Goal: Transaction & Acquisition: Purchase product/service

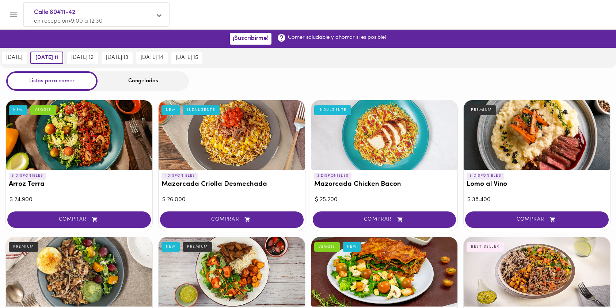
scroll to position [146, 0]
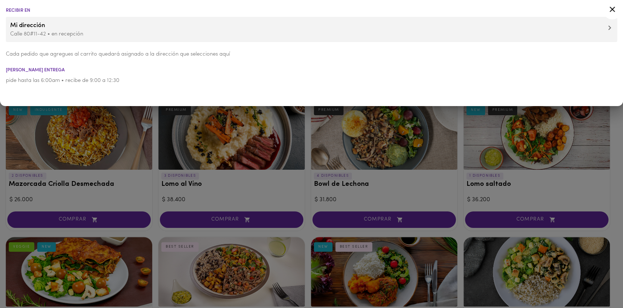
click at [614, 6] on icon at bounding box center [612, 9] width 9 height 9
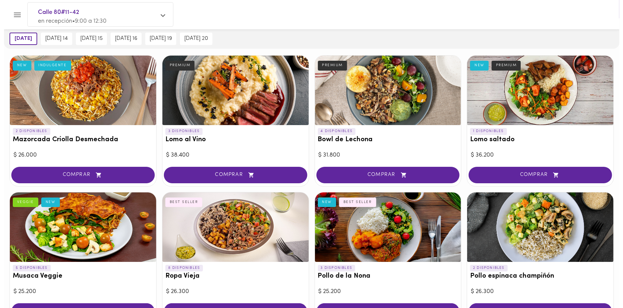
scroll to position [97, 0]
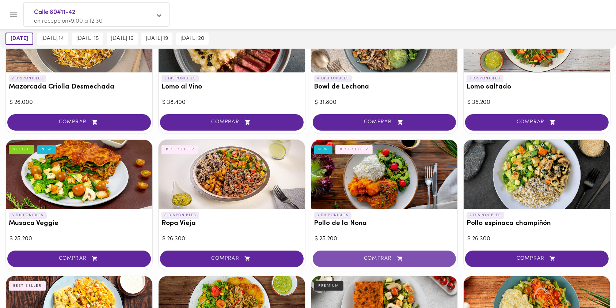
click at [348, 255] on span "COMPRAR" at bounding box center [384, 258] width 125 height 6
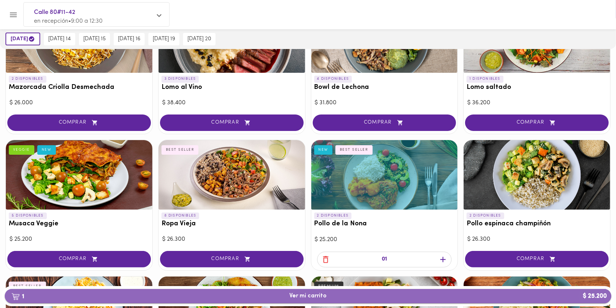
click at [330, 293] on span "1 Ver mi carrito $ 25.200" at bounding box center [308, 295] width 595 height 7
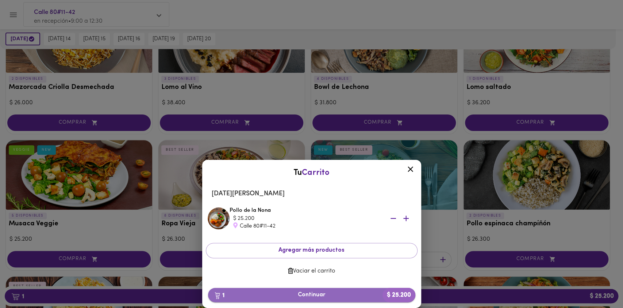
click at [323, 295] on span "1 Continuar $ 25.200" at bounding box center [312, 294] width 196 height 7
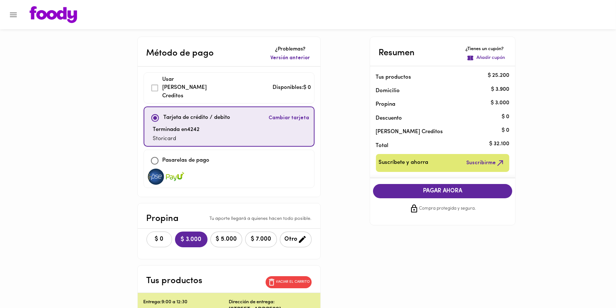
click at [157, 236] on span "$ 0" at bounding box center [159, 239] width 16 height 7
drag, startPoint x: 467, startPoint y: 178, endPoint x: 461, endPoint y: 184, distance: 9.0
click at [467, 179] on div "PAGAR AHORA Compra protegida y segura." at bounding box center [442, 198] width 151 height 41
click at [459, 185] on button "PAGAR AHORA" at bounding box center [443, 191] width 140 height 14
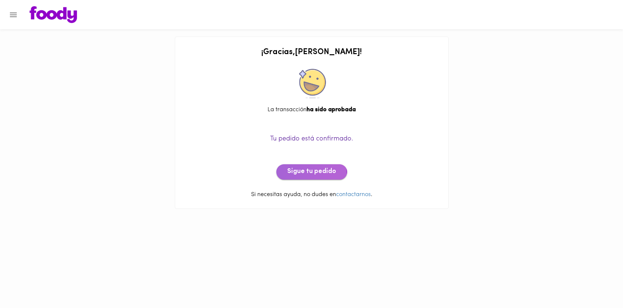
click at [301, 175] on span "Sigue tu pedido" at bounding box center [311, 172] width 49 height 8
